Goal: Navigation & Orientation: Find specific page/section

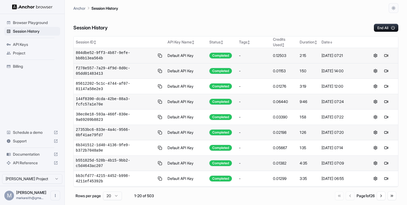
click at [385, 54] on button at bounding box center [386, 55] width 6 height 6
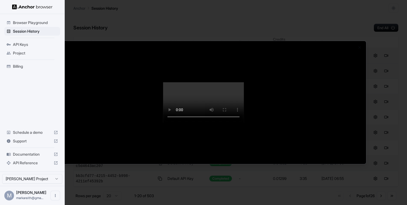
click at [33, 33] on div at bounding box center [203, 102] width 407 height 205
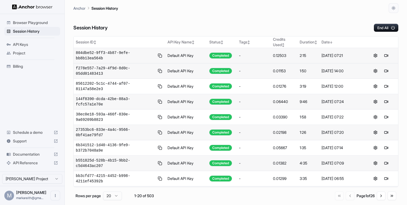
click at [33, 33] on span "Session History" at bounding box center [35, 31] width 45 height 5
